Goal: Transaction & Acquisition: Subscribe to service/newsletter

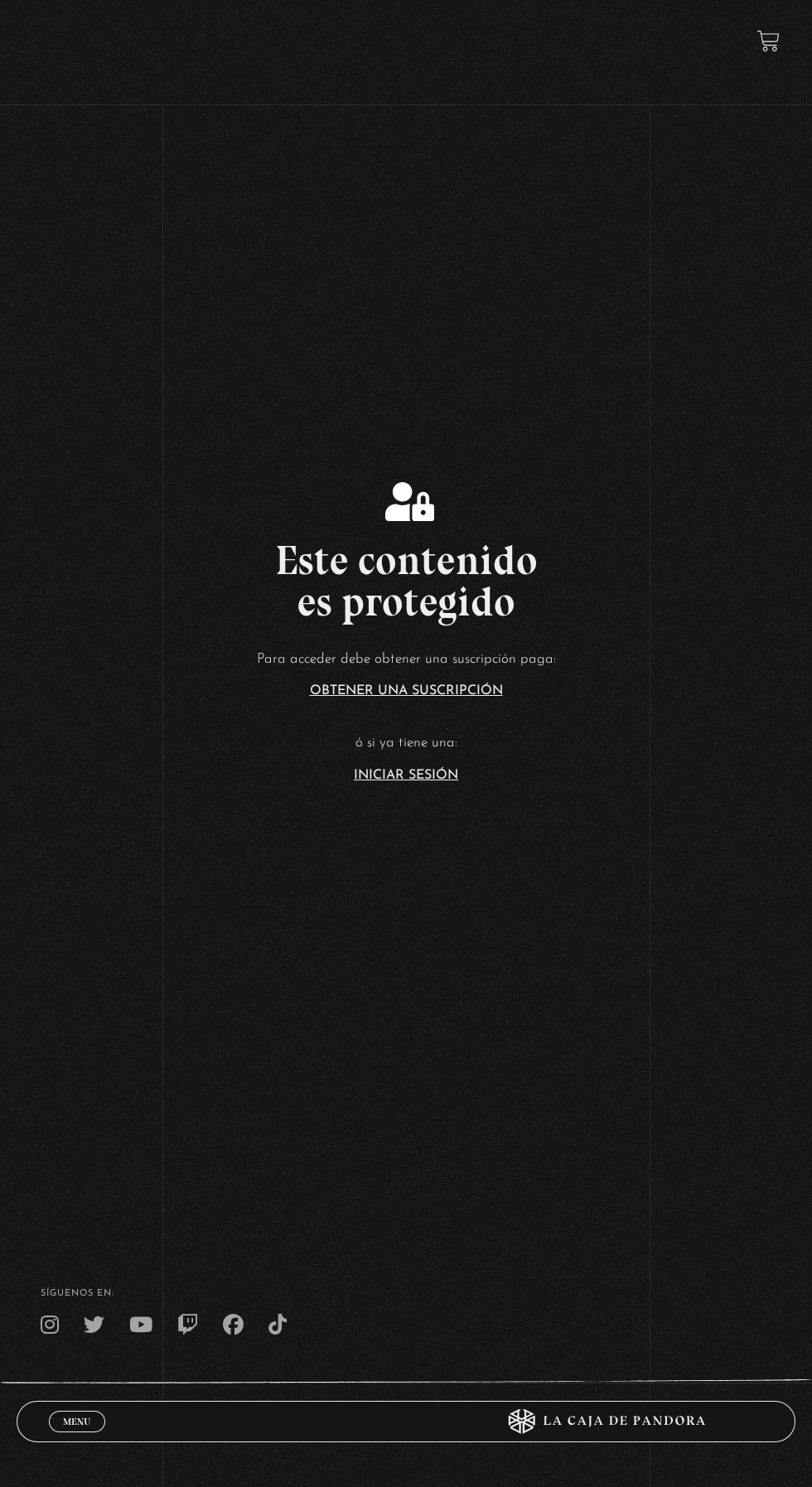
click at [385, 782] on link "Iniciar Sesión" at bounding box center [406, 775] width 104 height 13
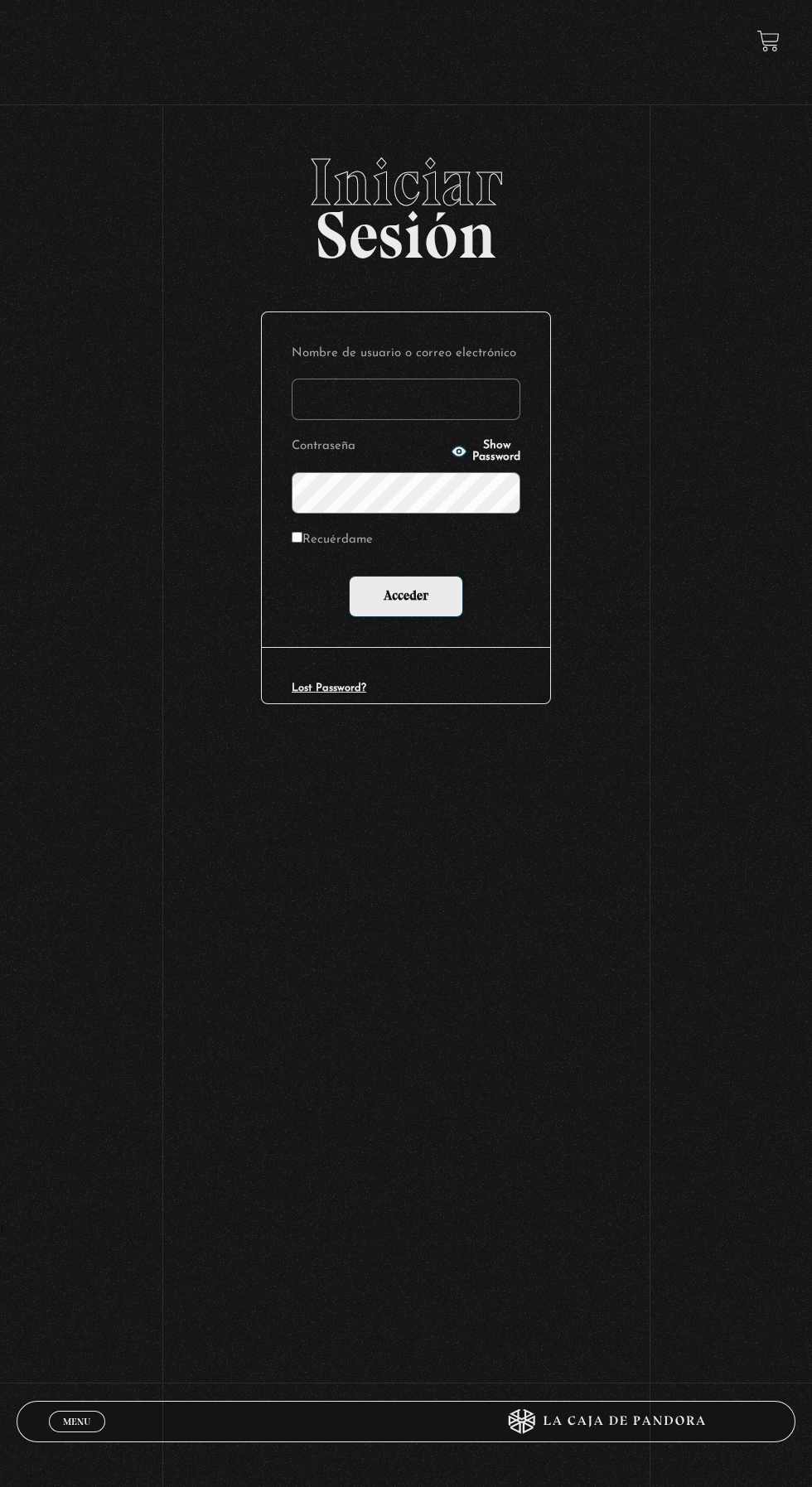
click at [357, 412] on input "Nombre de usuario o correo electrónico" at bounding box center [406, 399] width 228 height 41
type input "hectoremh@gmail.com"
click at [348, 576] on input "Acceder" at bounding box center [406, 596] width 115 height 41
click at [406, 609] on input "Acceder" at bounding box center [406, 596] width 115 height 41
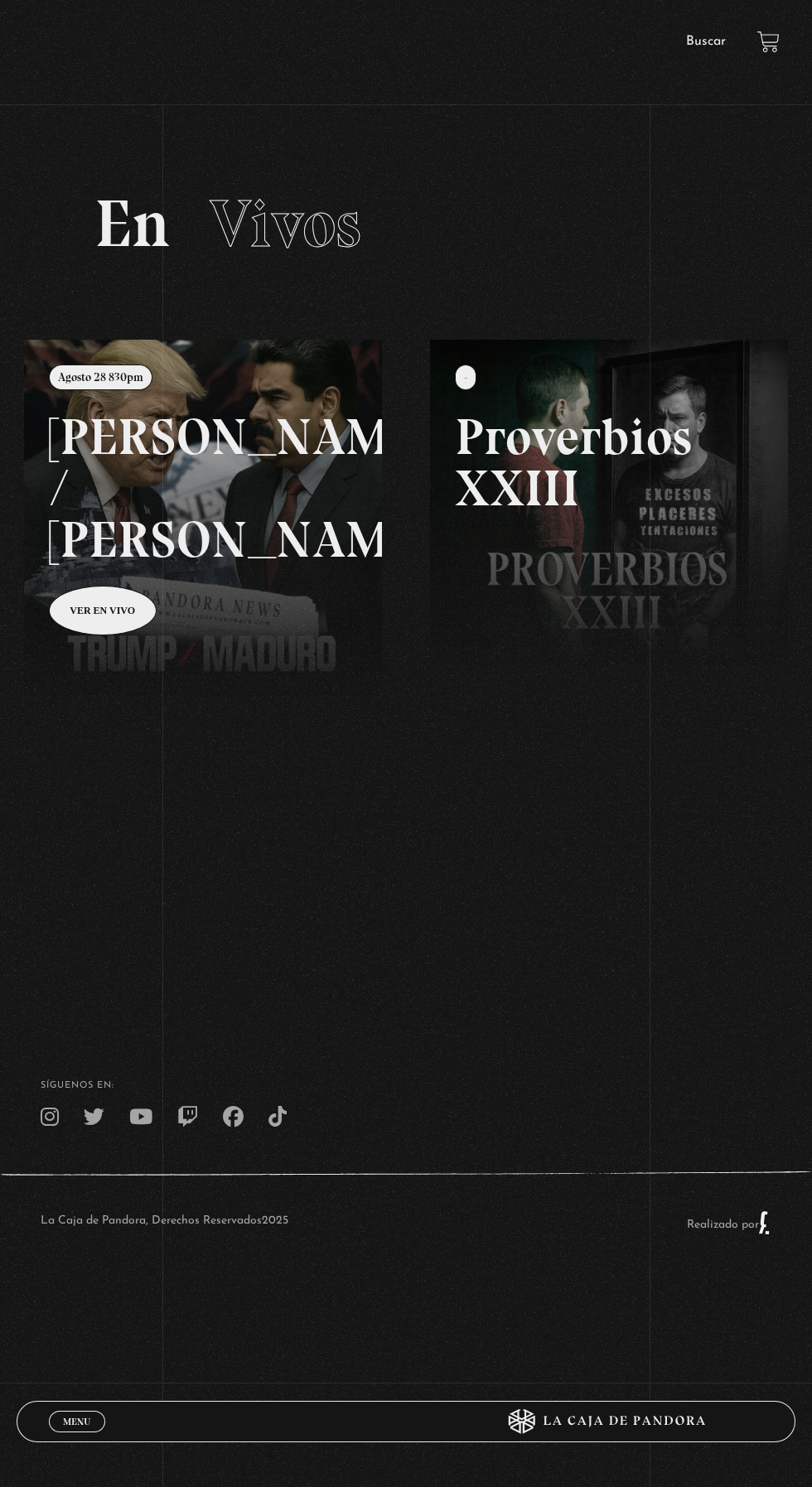
click at [231, 452] on link at bounding box center [429, 1083] width 812 height 1487
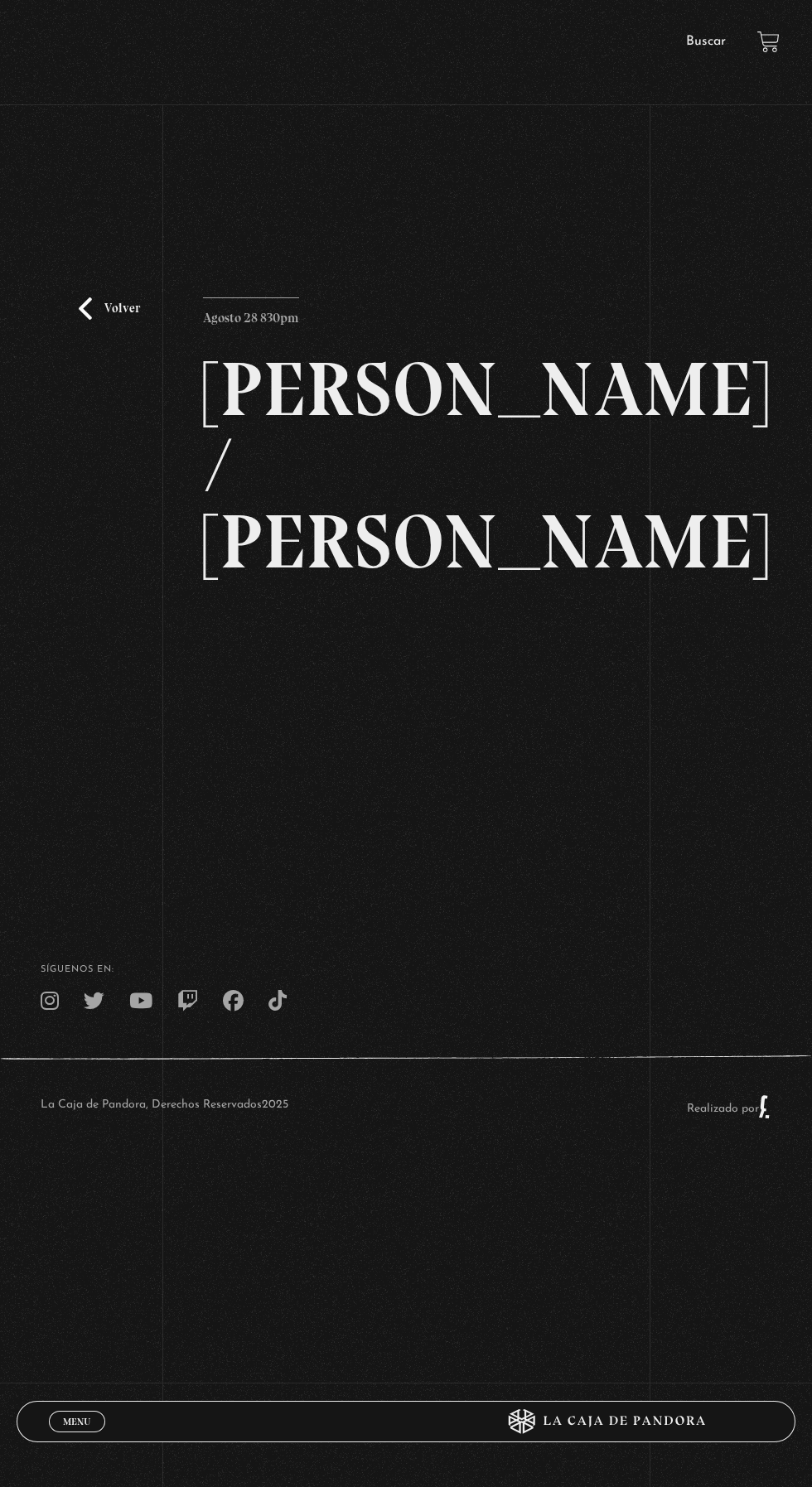
click at [594, 783] on div "Volver Agosto 28 830pm Trump / Maduro" at bounding box center [405, 581] width 405 height 568
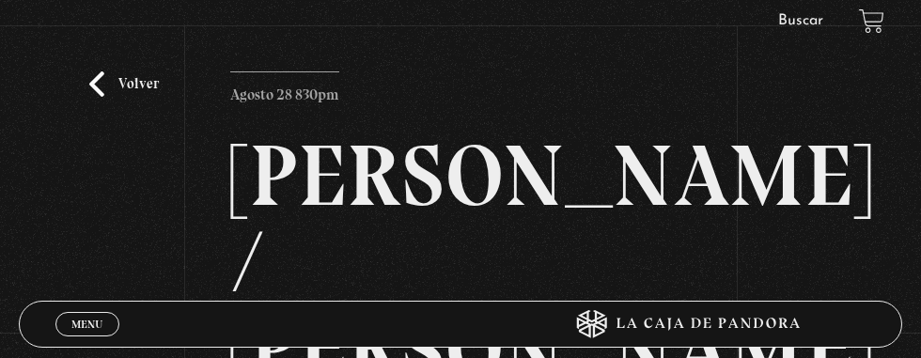
click at [0, 0] on div "Por favor coloque su dispositivo en posición vertical para ver el sitio web." at bounding box center [0, 0] width 0 height 0
